Goal: Navigation & Orientation: Understand site structure

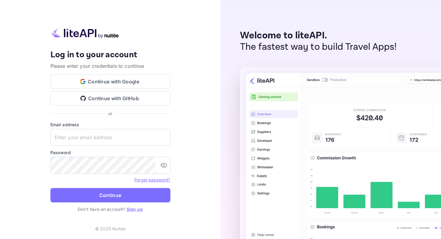
click at [79, 35] on img at bounding box center [84, 33] width 69 height 12
click at [94, 131] on input "text" at bounding box center [110, 137] width 120 height 17
type input "[EMAIL_ADDRESS][DOMAIN_NAME]"
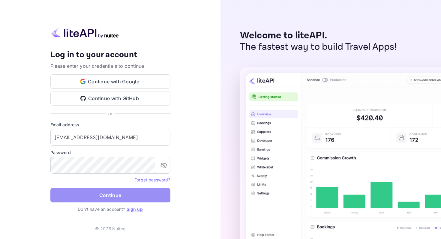
click at [127, 195] on button "Continue" at bounding box center [110, 195] width 120 height 14
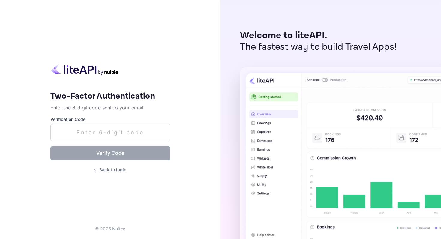
click at [97, 120] on label "Verification Code" at bounding box center [110, 119] width 120 height 6
click at [96, 124] on input "text" at bounding box center [110, 133] width 120 height 18
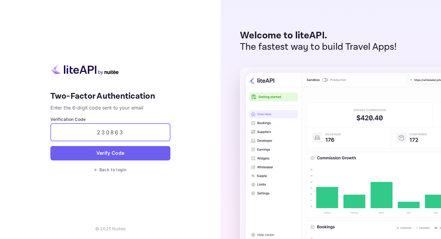
type input "230863"
click at [88, 152] on button "Verify Code" at bounding box center [110, 153] width 120 height 14
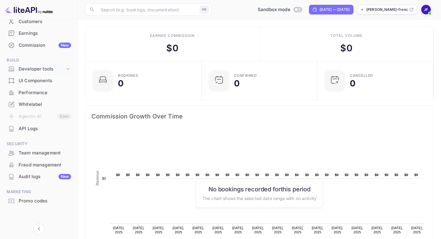
scroll to position [62, 0]
click at [22, 81] on div "UI Components" at bounding box center [45, 79] width 52 height 7
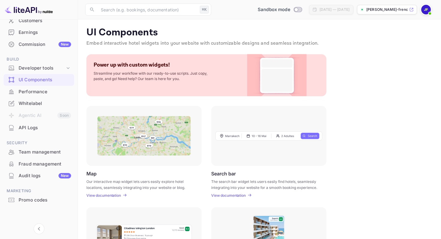
click at [370, 128] on div "Map Our interactive map widget lets users easily explore hotel locations, seaml…" at bounding box center [259, 152] width 346 height 92
click at [36, 94] on div "Performance" at bounding box center [45, 91] width 52 height 7
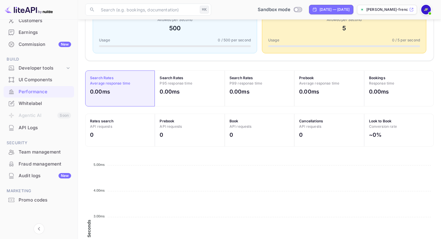
scroll to position [144, 0]
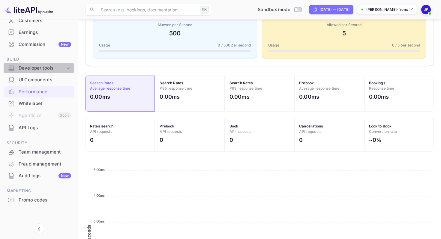
click at [62, 67] on div "Developer tools" at bounding box center [42, 68] width 46 height 7
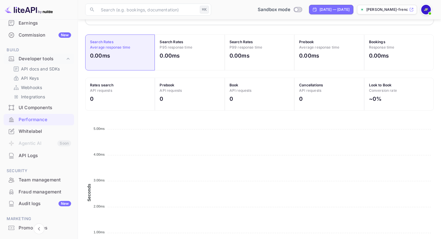
scroll to position [91, 0]
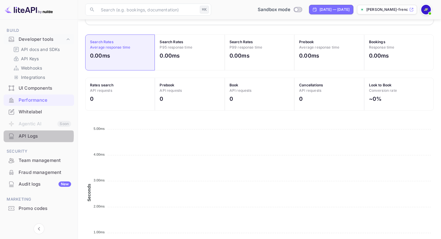
click at [29, 136] on div "API Logs" at bounding box center [45, 136] width 52 height 7
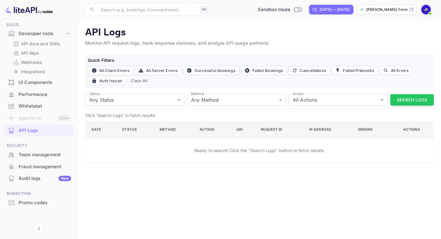
scroll to position [99, 0]
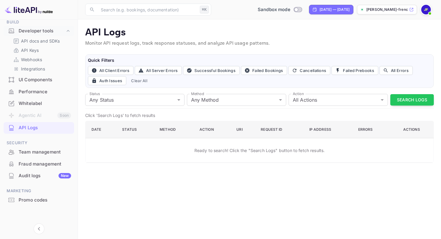
click at [33, 198] on div "Promo codes" at bounding box center [45, 200] width 52 height 7
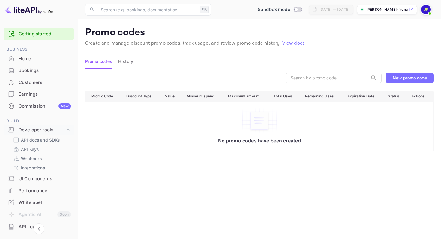
click at [25, 60] on div "Home" at bounding box center [45, 58] width 52 height 7
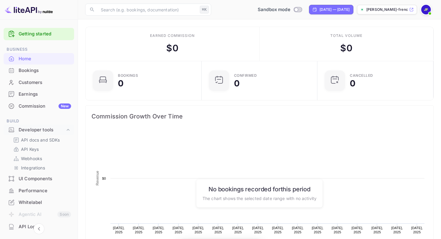
scroll to position [97, 112]
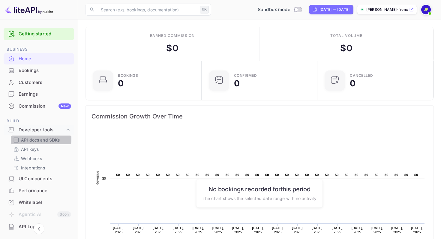
click at [31, 139] on p "API docs and SDKs" at bounding box center [40, 140] width 39 height 6
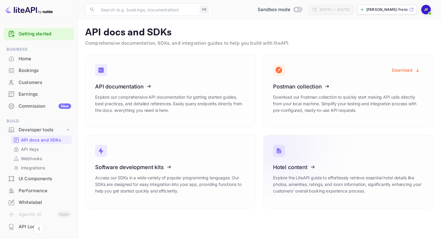
click at [295, 170] on icon at bounding box center [309, 166] width 93 height 62
